Goal: Task Accomplishment & Management: Complete application form

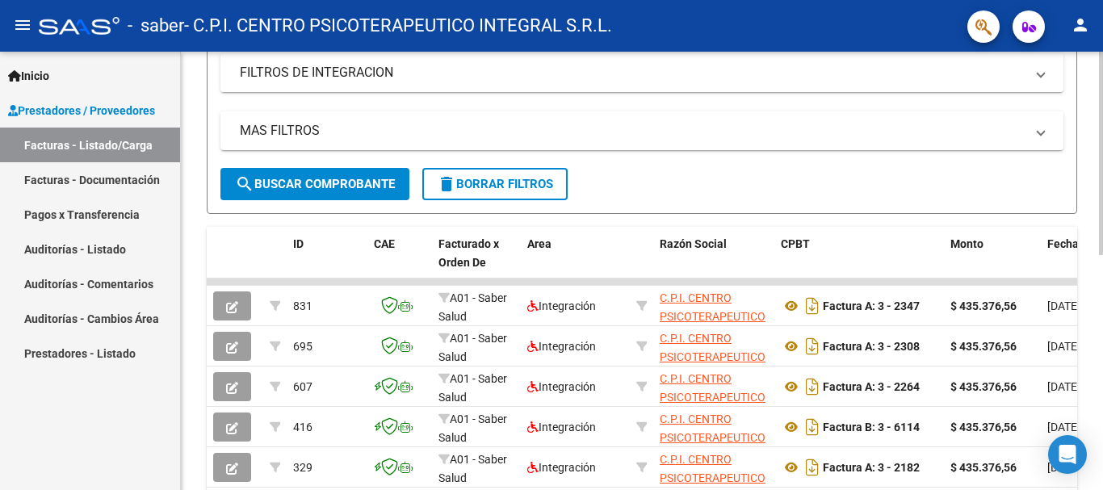
scroll to position [323, 0]
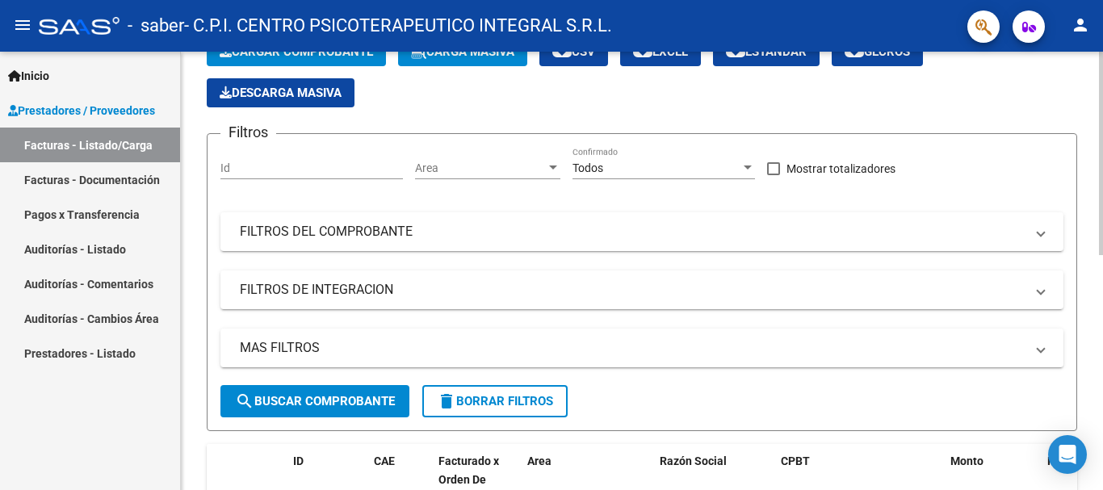
click at [1102, 153] on div at bounding box center [1101, 201] width 4 height 204
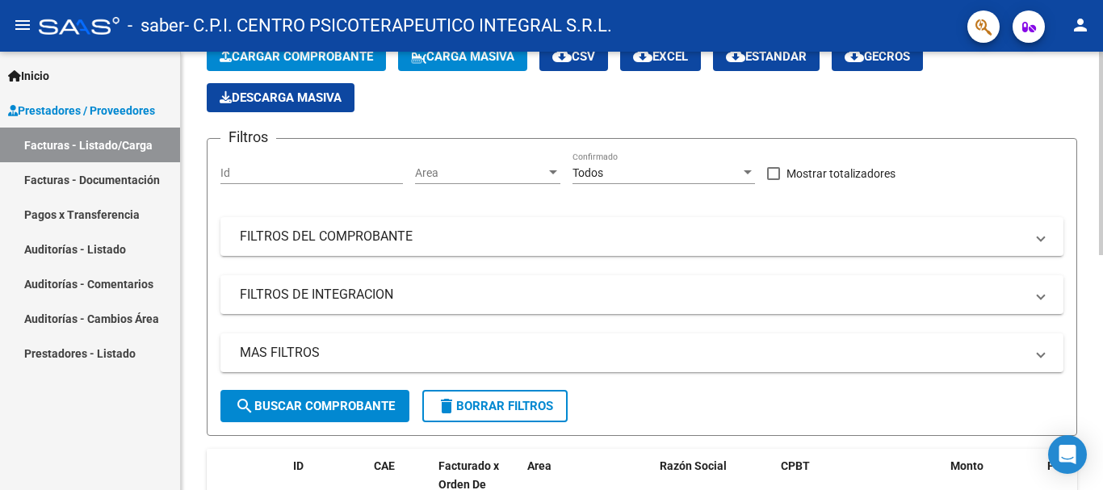
scroll to position [0, 0]
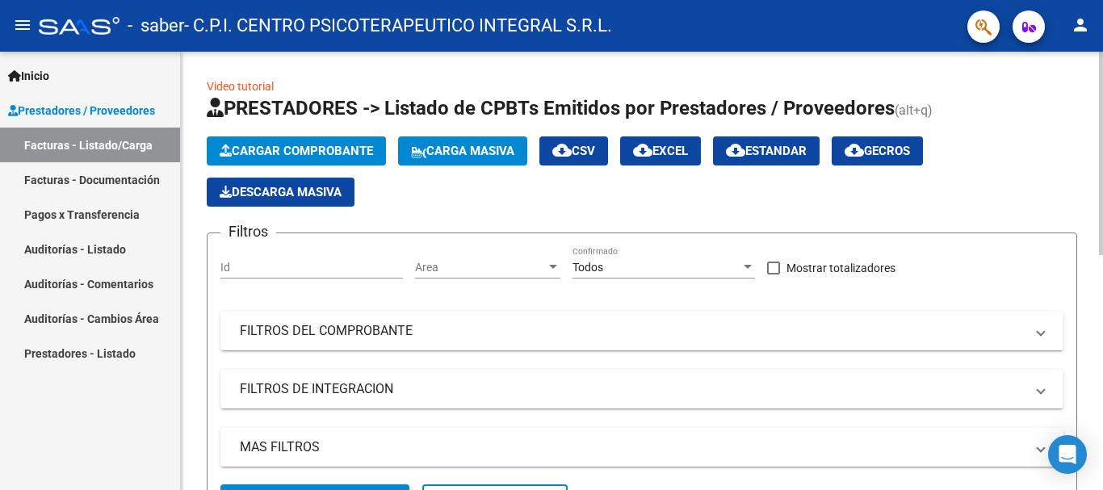
click at [285, 153] on span "Cargar Comprobante" at bounding box center [296, 151] width 153 height 15
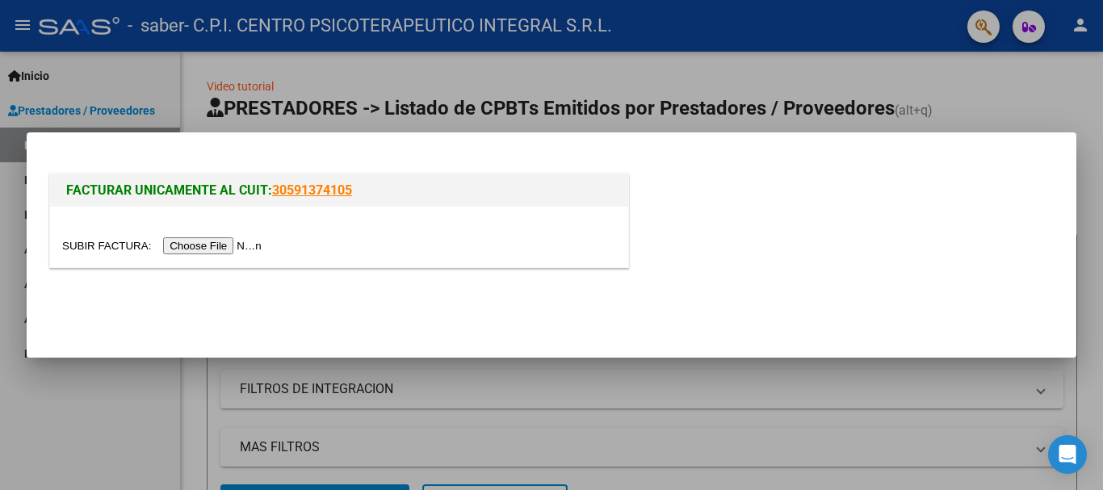
click at [223, 244] on input "file" at bounding box center [164, 245] width 204 height 17
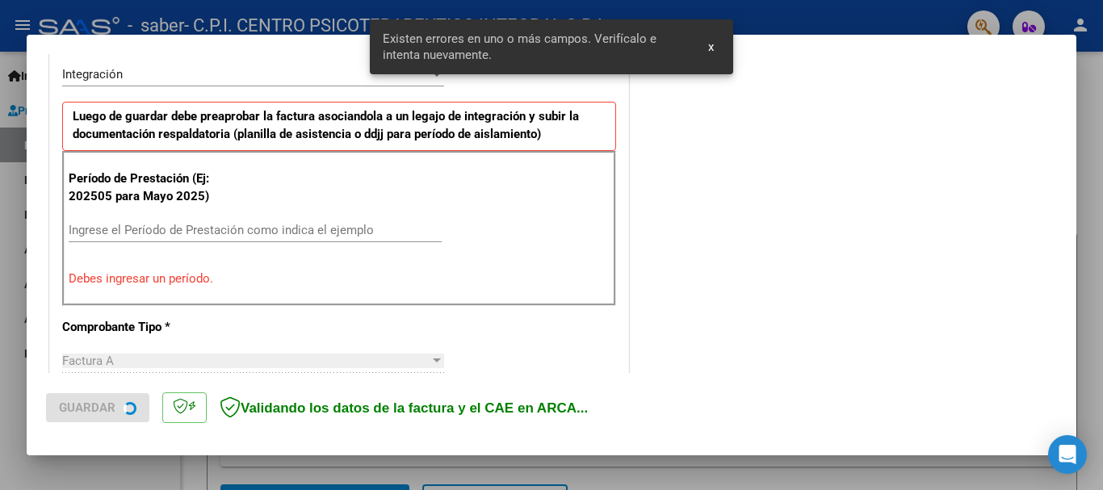
scroll to position [373, 0]
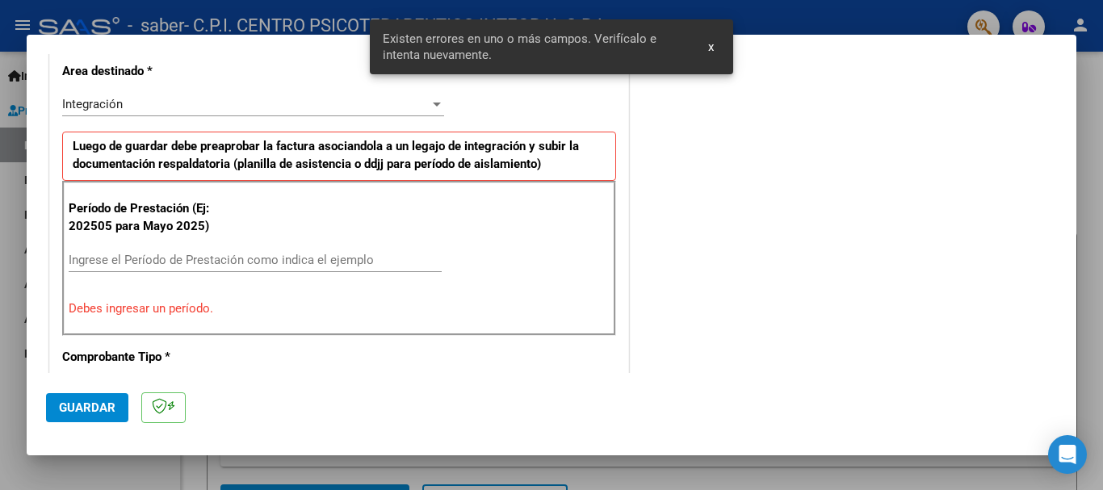
click at [103, 260] on input "Ingrese el Período de Prestación como indica el ejemplo" at bounding box center [255, 260] width 373 height 15
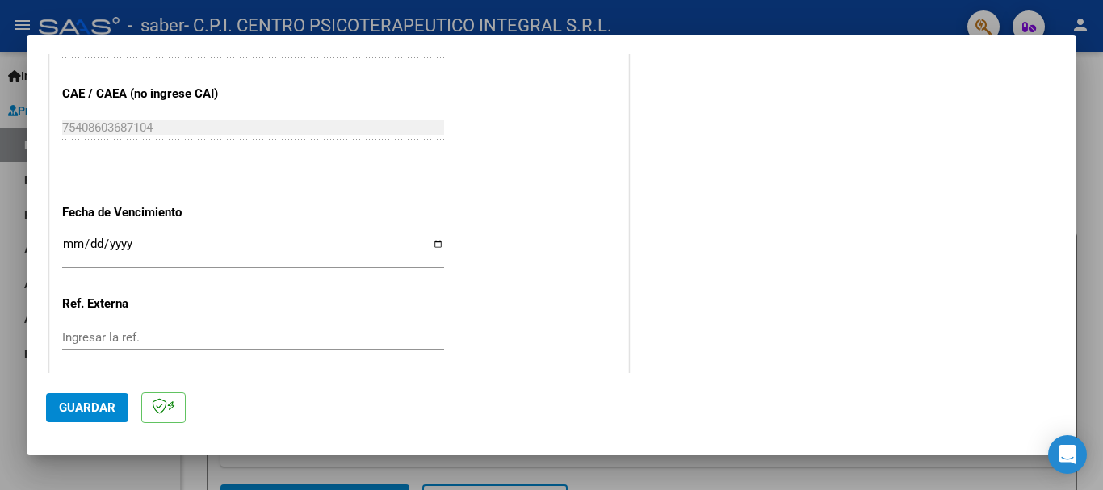
scroll to position [1019, 0]
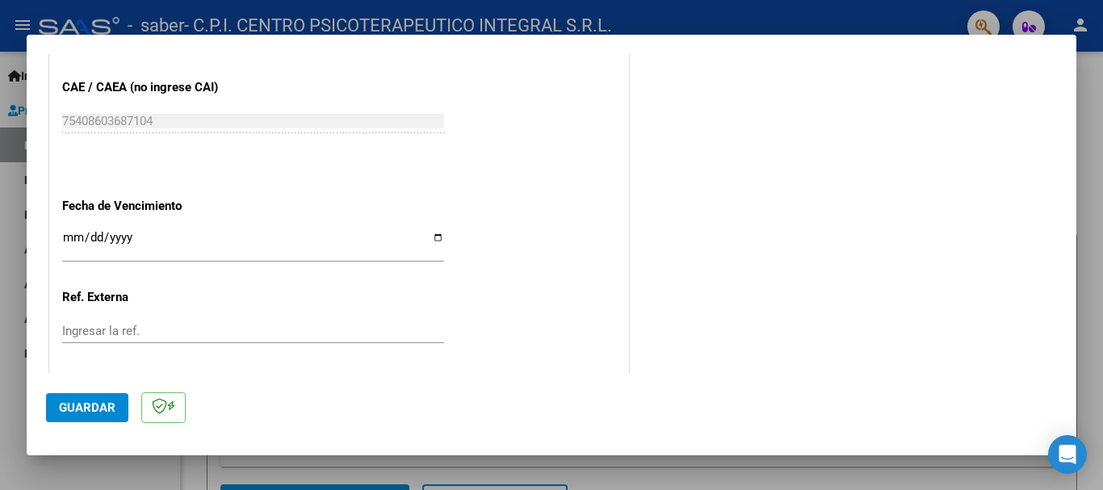
type input "202509"
click at [433, 235] on input "Ingresar la fecha" at bounding box center [253, 244] width 382 height 26
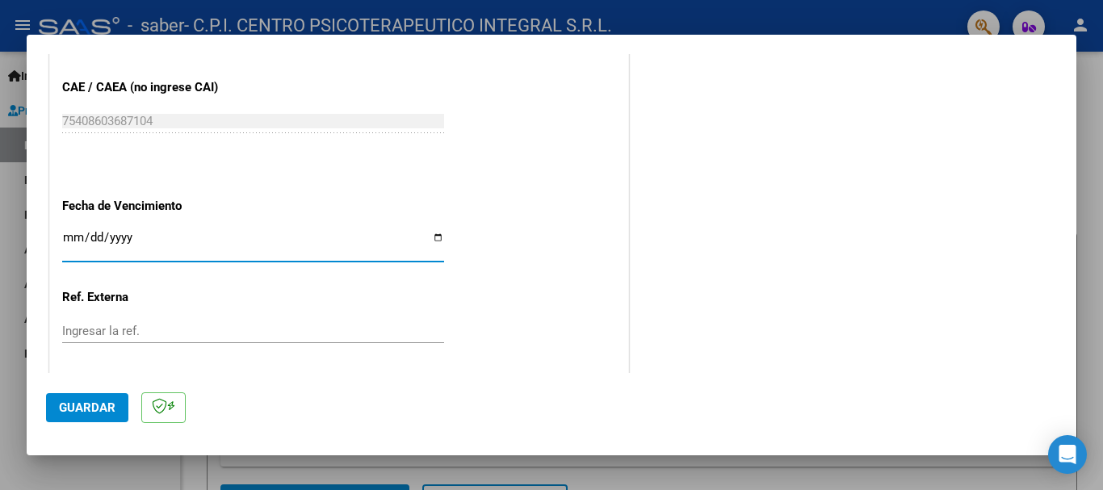
type input "[DATE]"
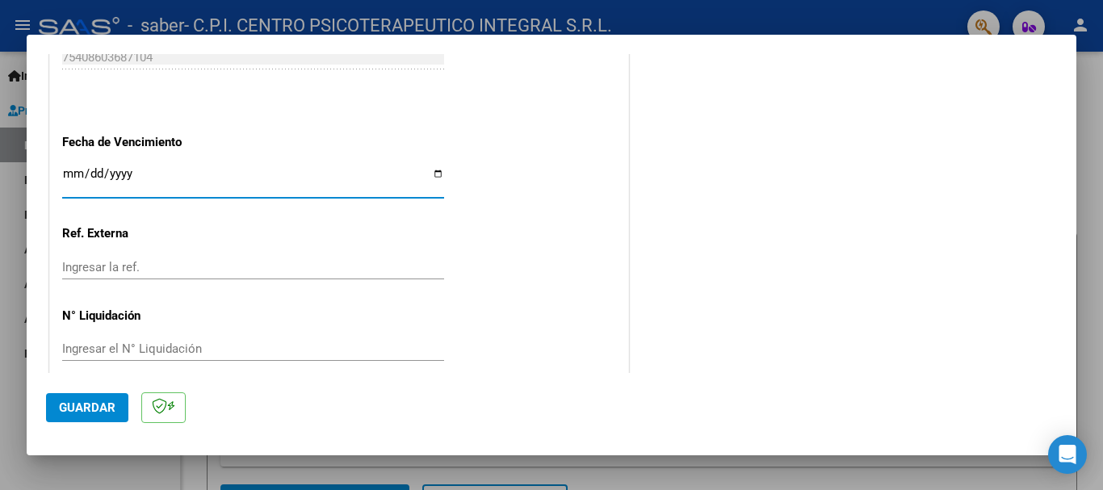
scroll to position [1100, 0]
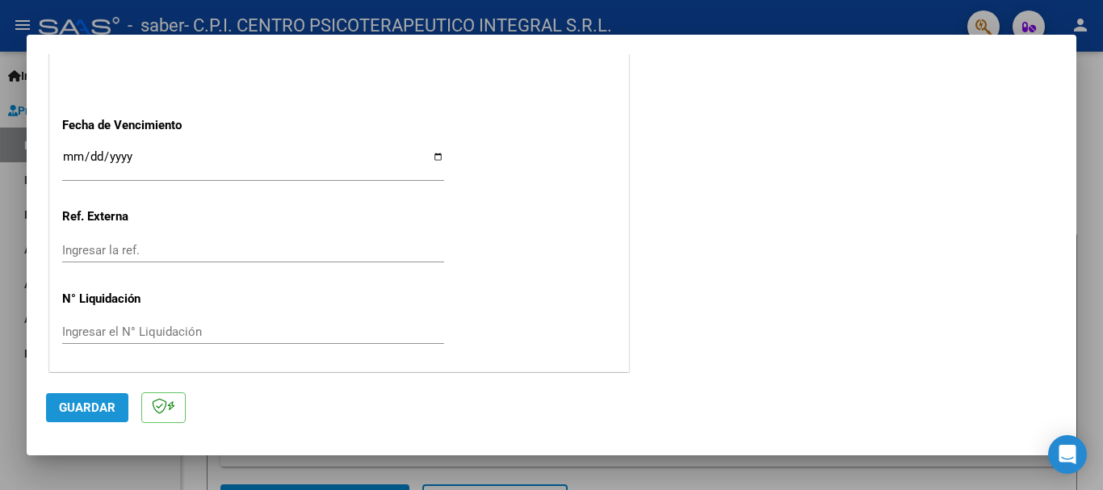
click at [71, 412] on span "Guardar" at bounding box center [87, 408] width 57 height 15
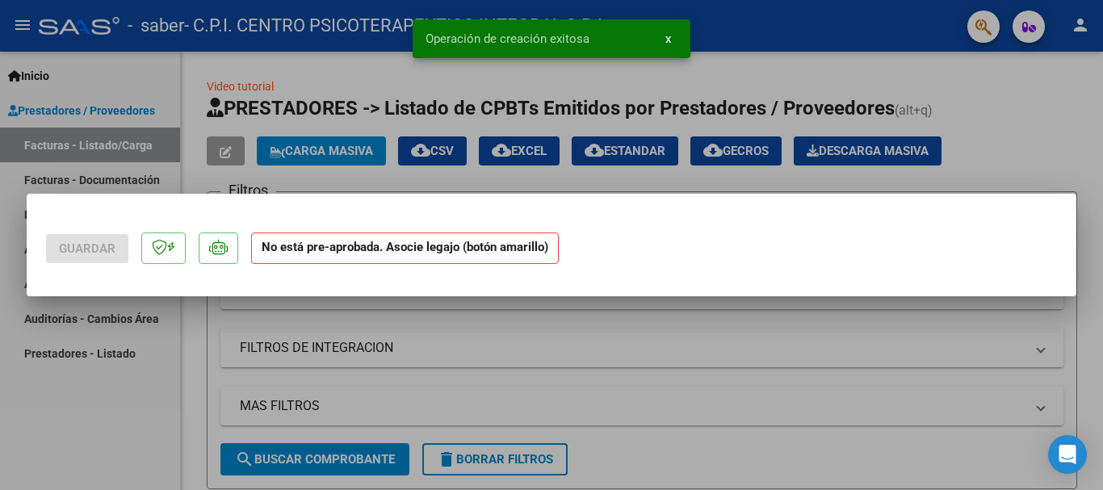
scroll to position [0, 0]
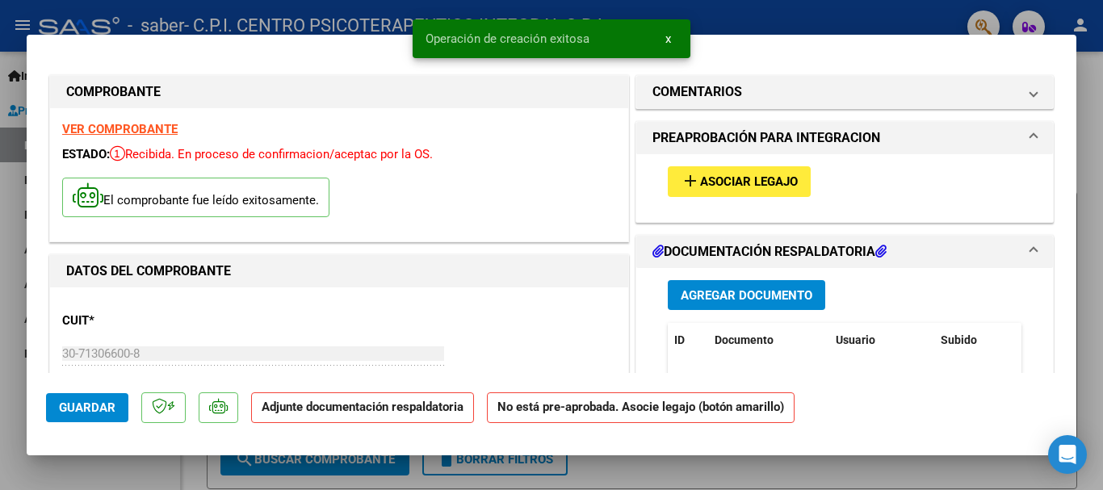
click at [748, 180] on span "Asociar Legajo" at bounding box center [749, 182] width 98 height 15
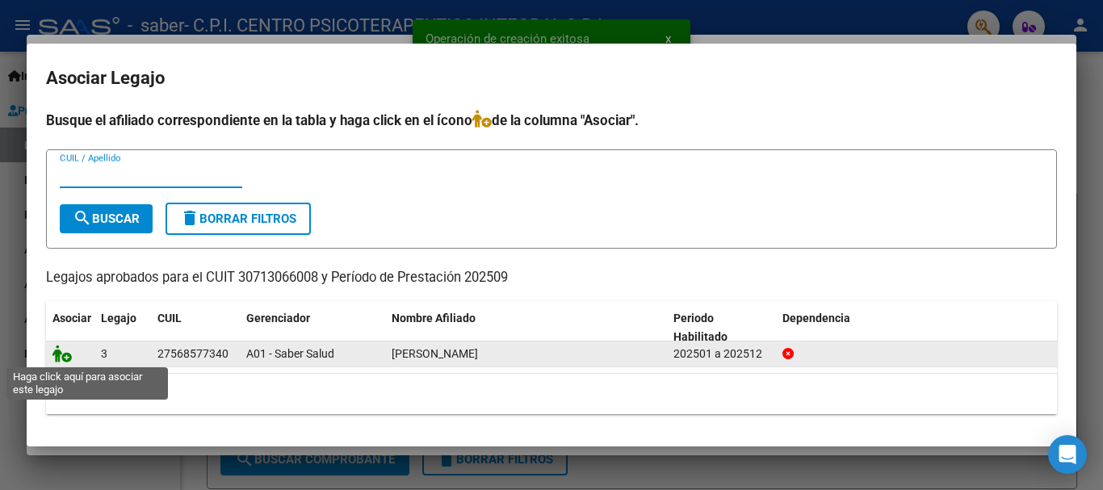
click at [62, 355] on icon at bounding box center [62, 354] width 19 height 18
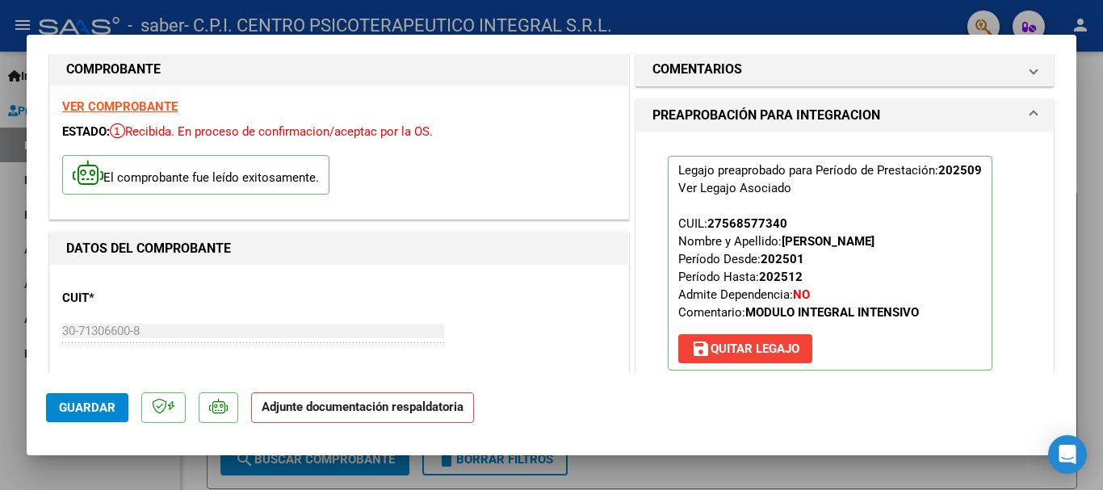
scroll to position [162, 0]
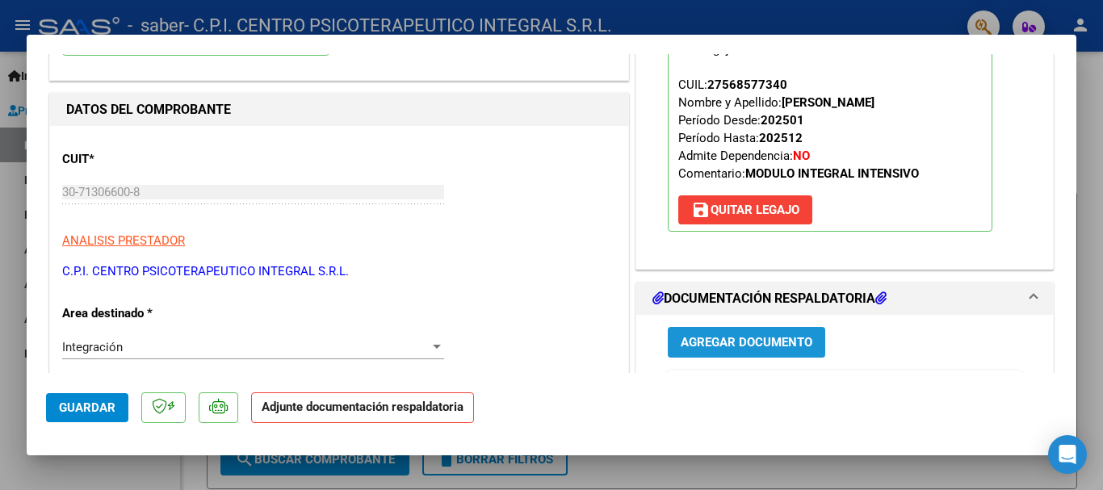
click at [746, 338] on span "Agregar Documento" at bounding box center [747, 343] width 132 height 15
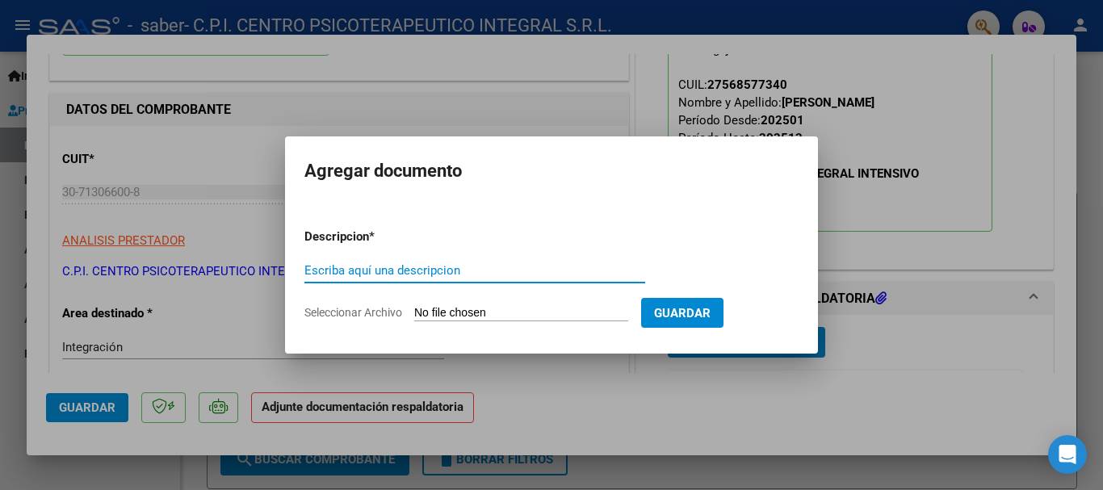
click at [527, 263] on input "Escriba aquí una descripcion" at bounding box center [475, 270] width 341 height 15
type input "ASISTENCIA"
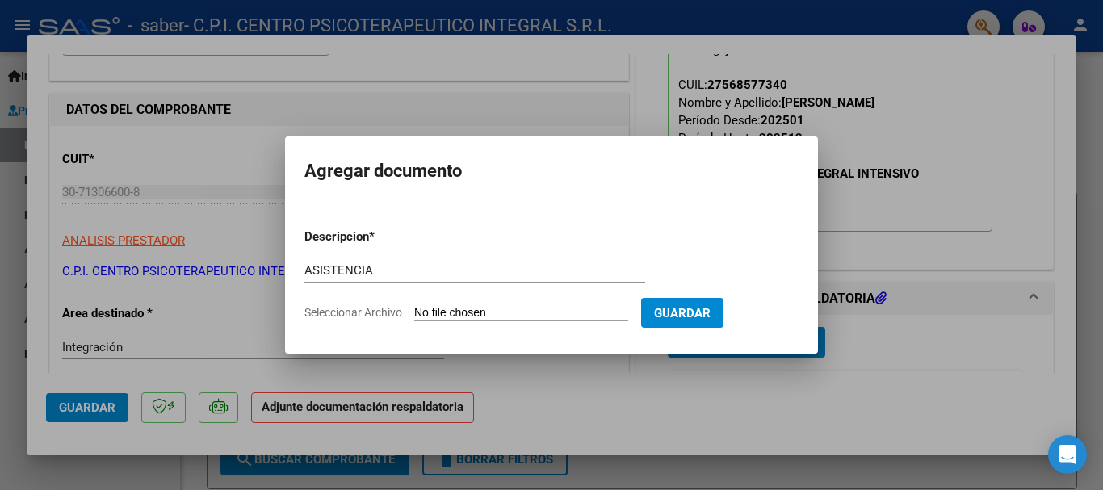
click at [516, 314] on input "Seleccionar Archivo" at bounding box center [521, 313] width 214 height 15
type input "C:\fakepath\Planilla asistencia Septiembre 2025 [PERSON_NAME].pdf"
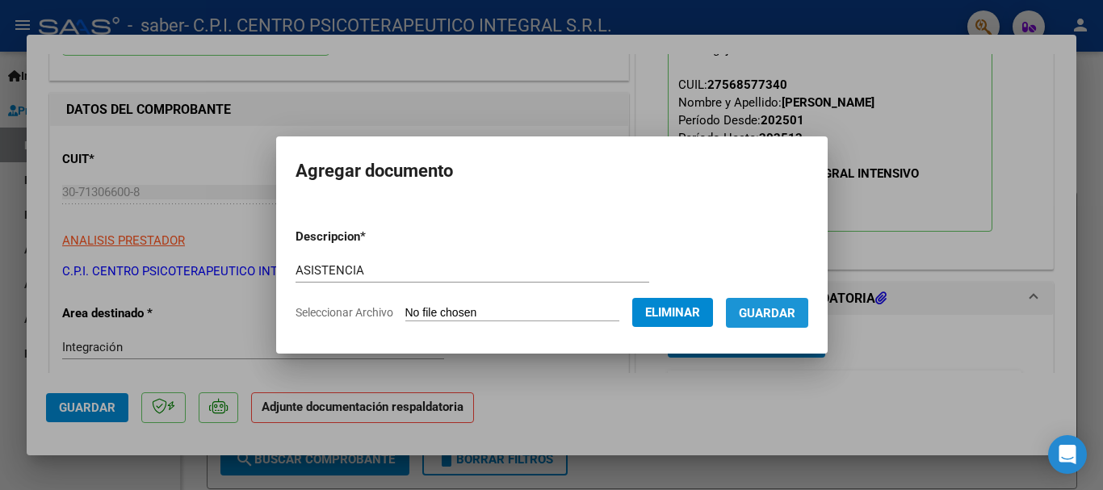
click at [778, 318] on span "Guardar" at bounding box center [767, 313] width 57 height 15
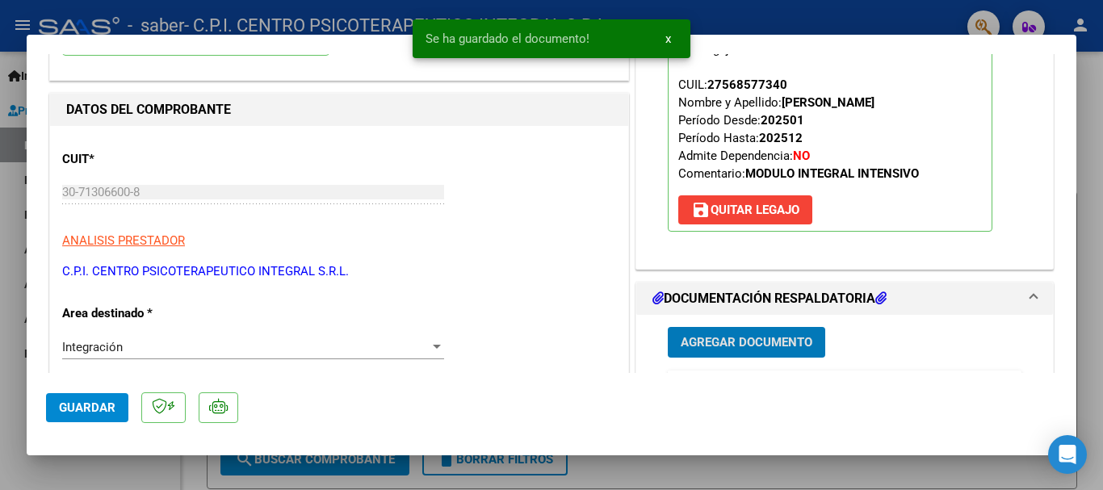
click at [84, 417] on button "Guardar" at bounding box center [87, 407] width 82 height 29
click at [1093, 224] on div at bounding box center [551, 245] width 1103 height 490
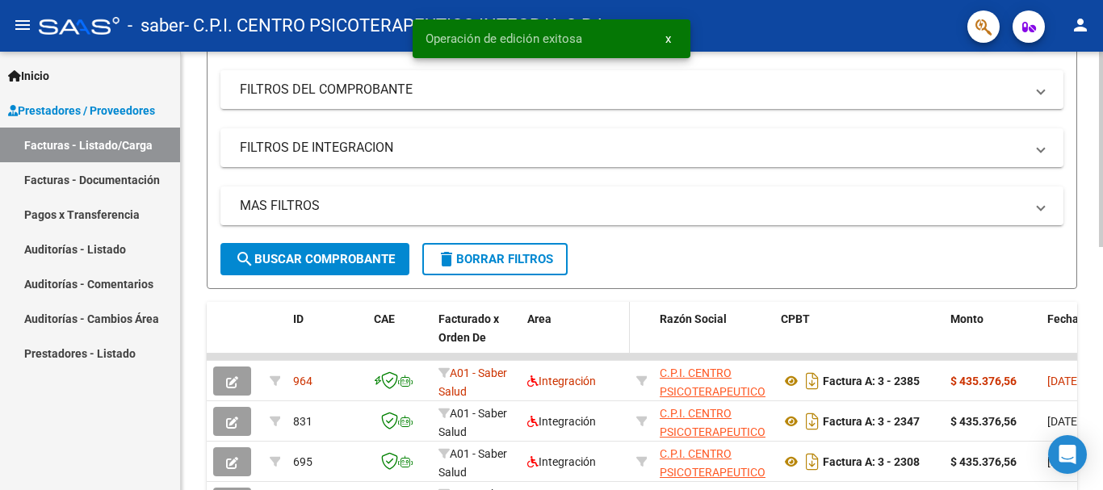
scroll to position [242, 0]
